Goal: Transaction & Acquisition: Register for event/course

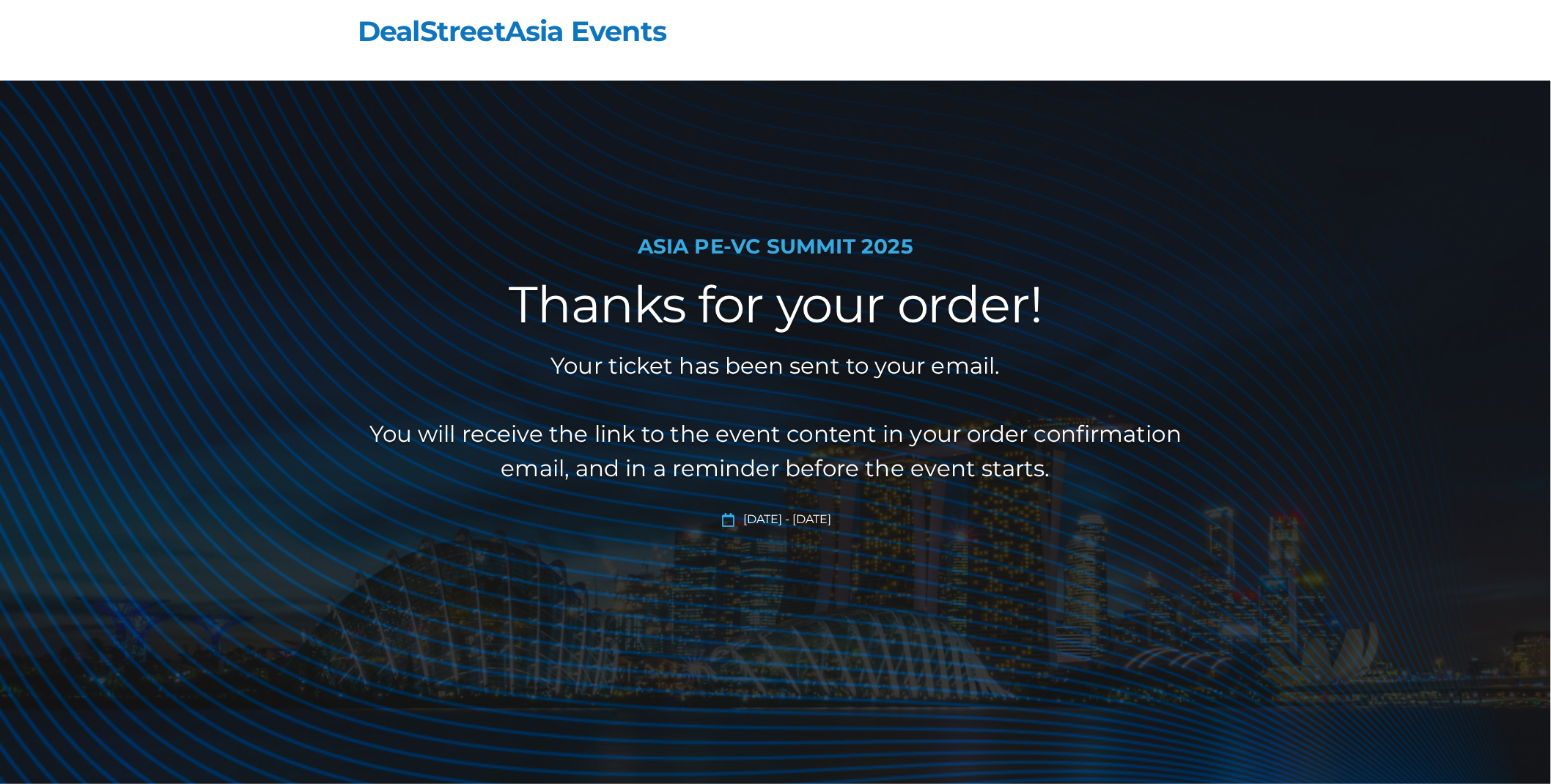
click at [471, 293] on h2 "Thanks for your order!" at bounding box center [775, 305] width 821 height 61
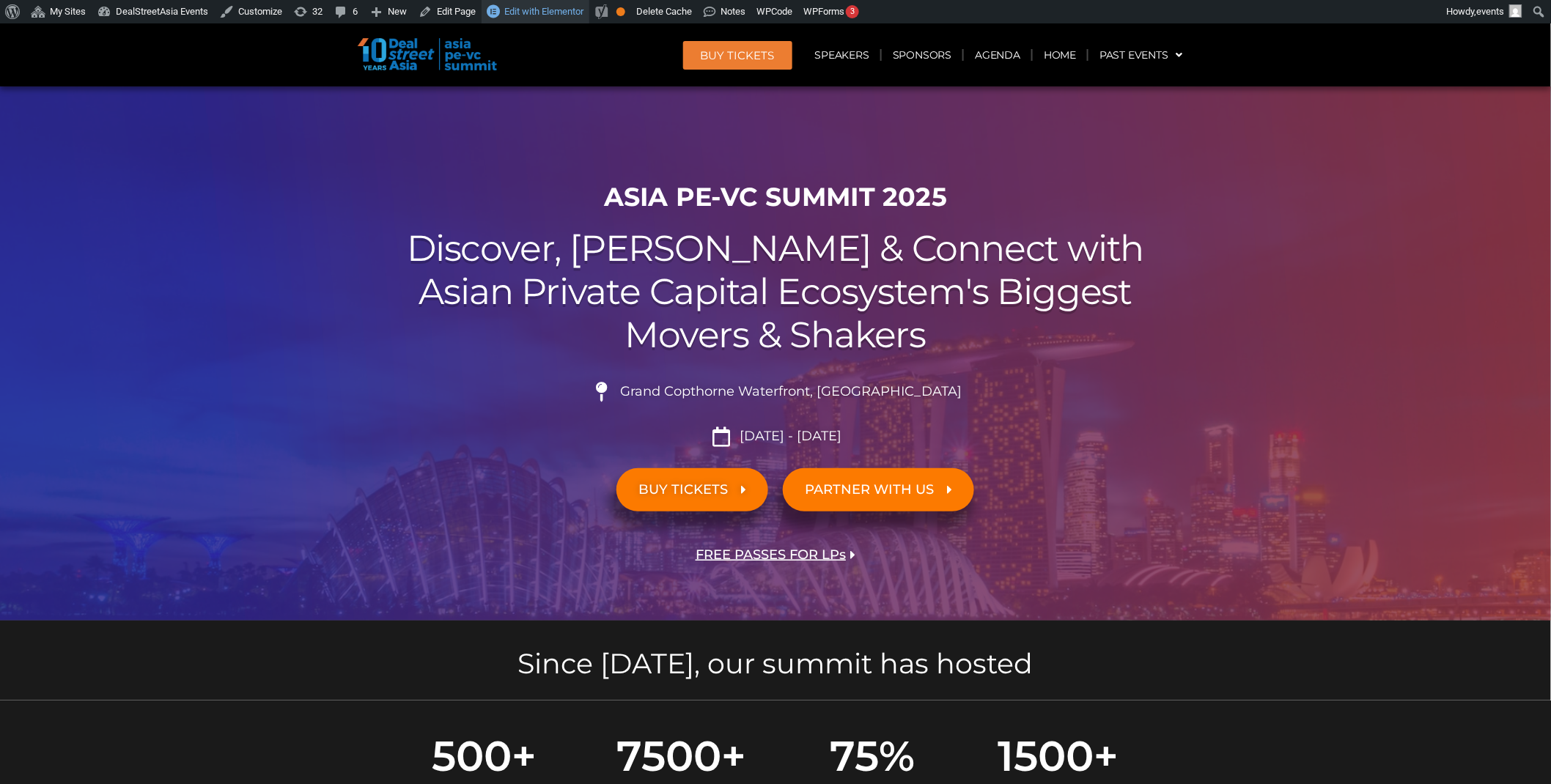
click at [519, 16] on link "Edit with Elementor" at bounding box center [535, 12] width 108 height 24
